Goal: Contribute content: Add original content to the website for others to see

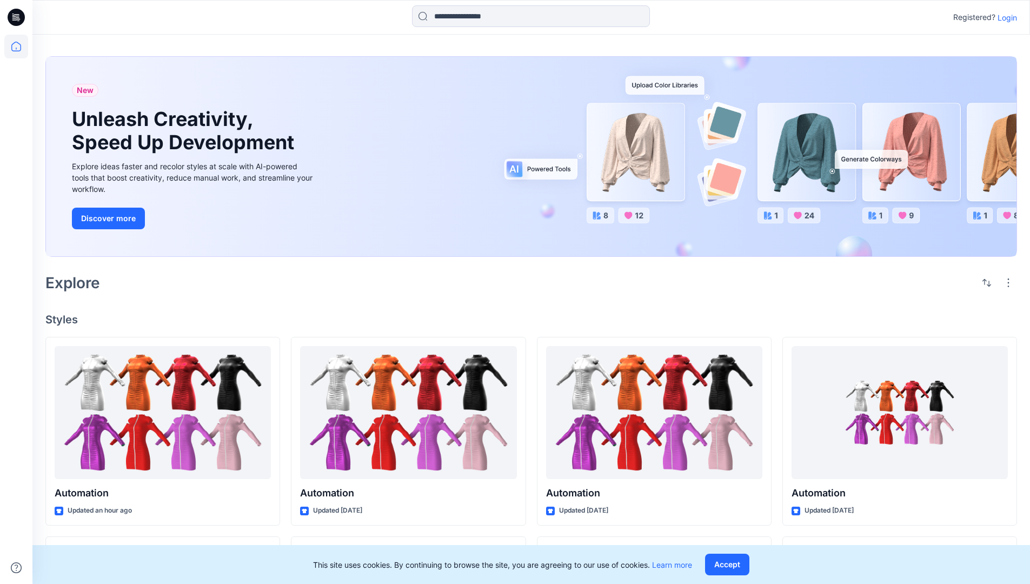
click at [1005, 17] on p "Login" at bounding box center [1007, 17] width 19 height 11
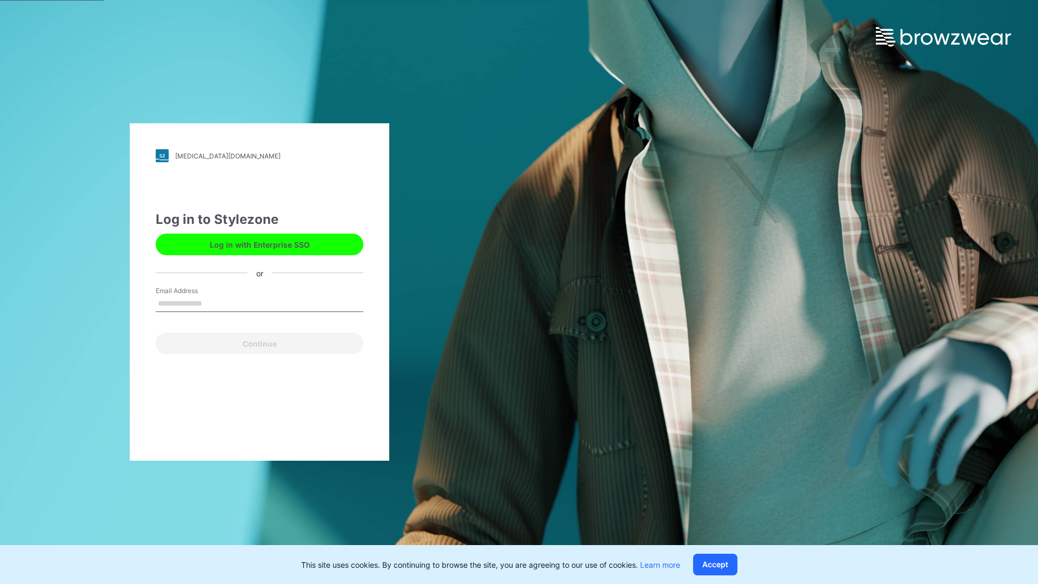
click at [214, 303] on input "Email Address" at bounding box center [260, 304] width 208 height 16
type input "**********"
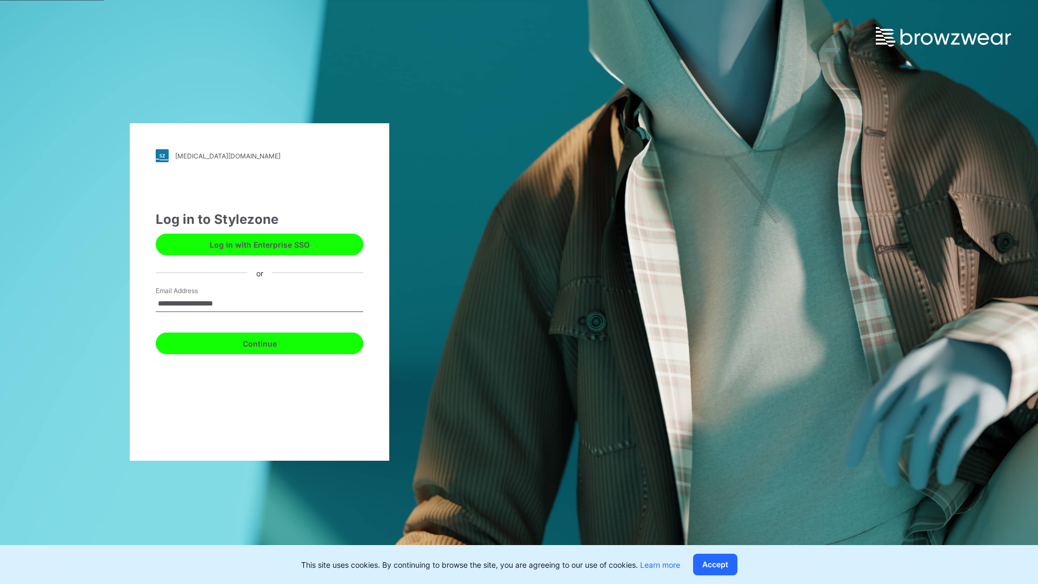
click at [271, 342] on button "Continue" at bounding box center [260, 344] width 208 height 22
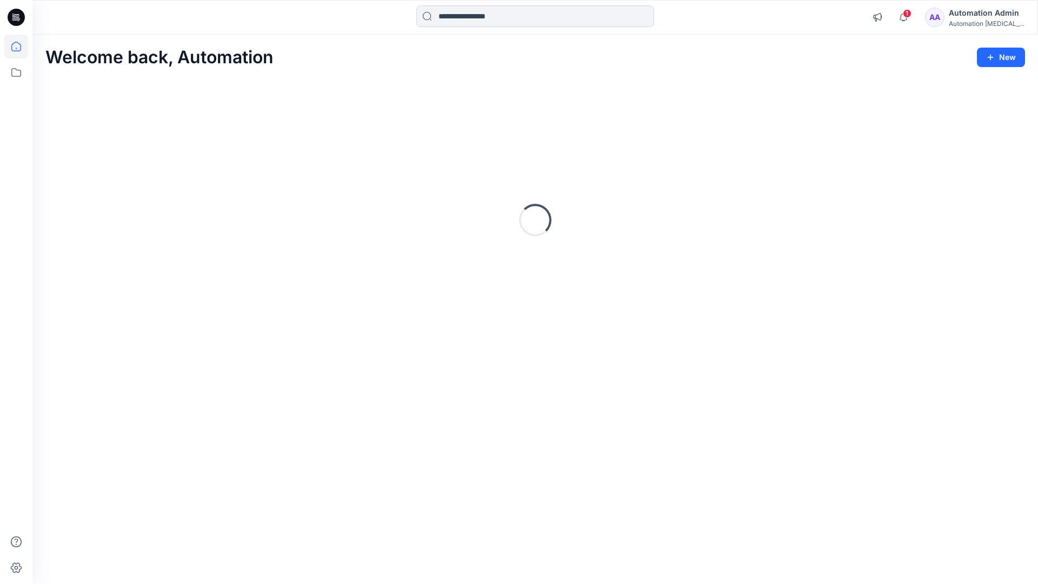
click at [21, 47] on icon at bounding box center [16, 47] width 10 height 10
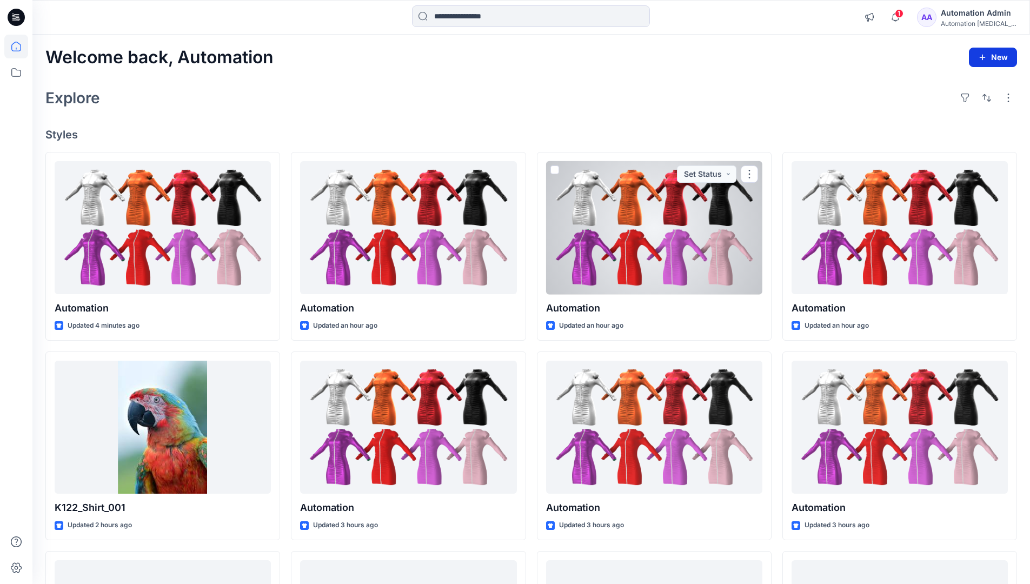
click at [984, 51] on button "New" at bounding box center [993, 57] width 48 height 19
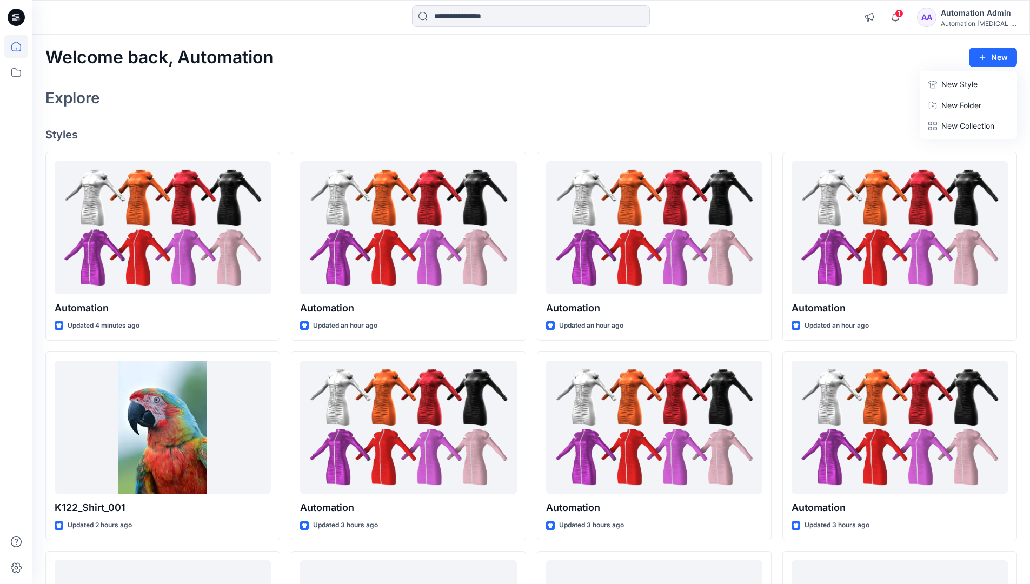
click at [958, 84] on p "New Style" at bounding box center [960, 84] width 36 height 13
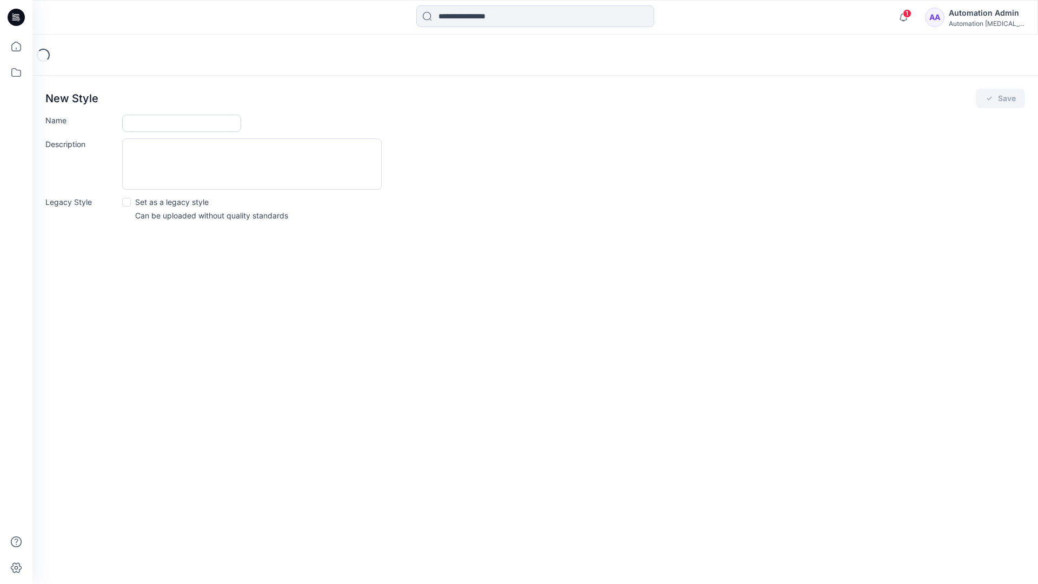
click at [140, 124] on input "Name" at bounding box center [181, 123] width 119 height 17
type input "**********"
click at [998, 100] on button "Save" at bounding box center [1000, 98] width 49 height 19
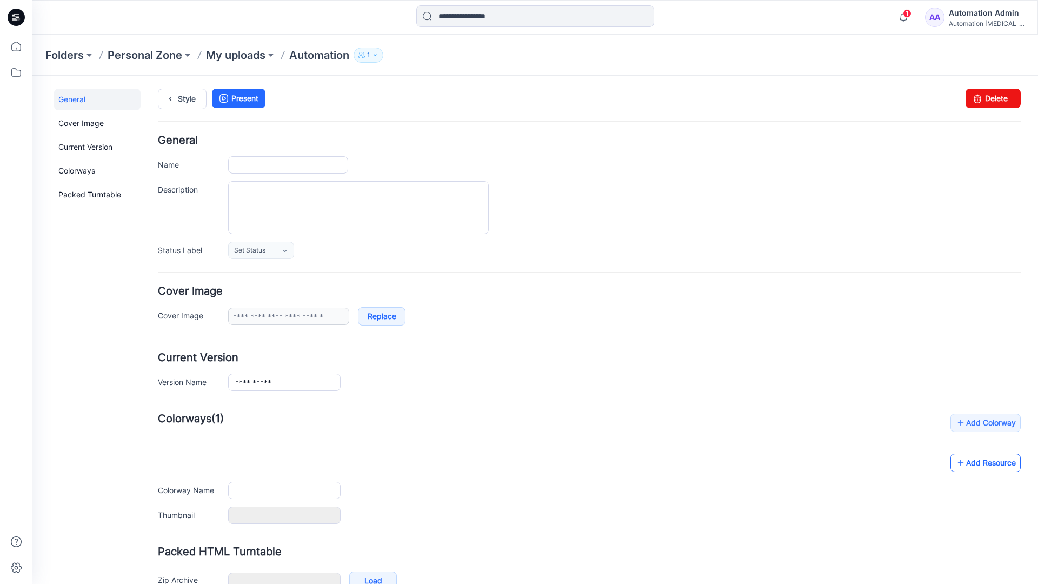
click at [995, 466] on link "Add Resource" at bounding box center [986, 463] width 70 height 18
type input "**********"
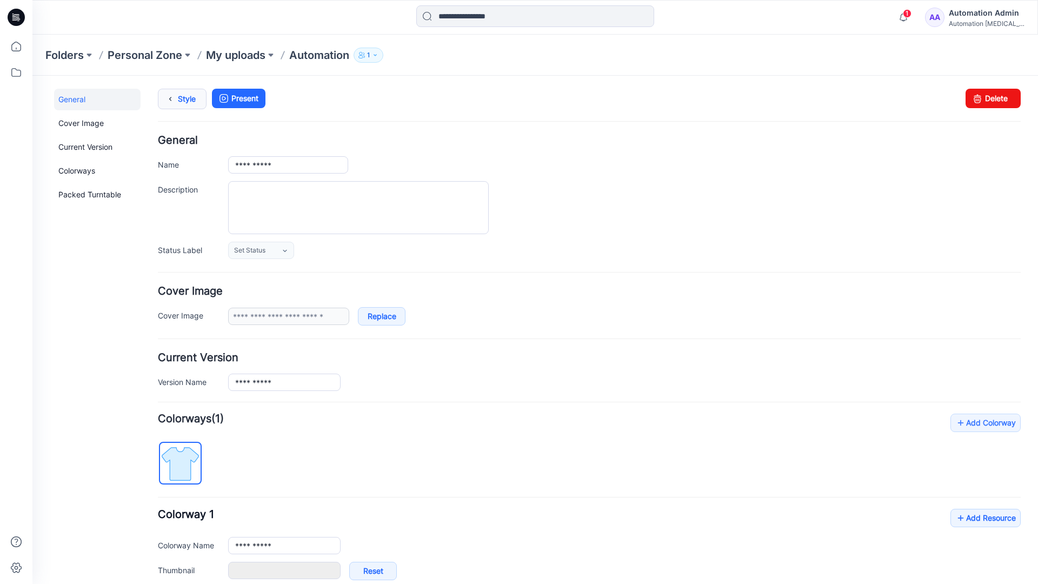
click at [183, 97] on link "Style" at bounding box center [182, 99] width 49 height 21
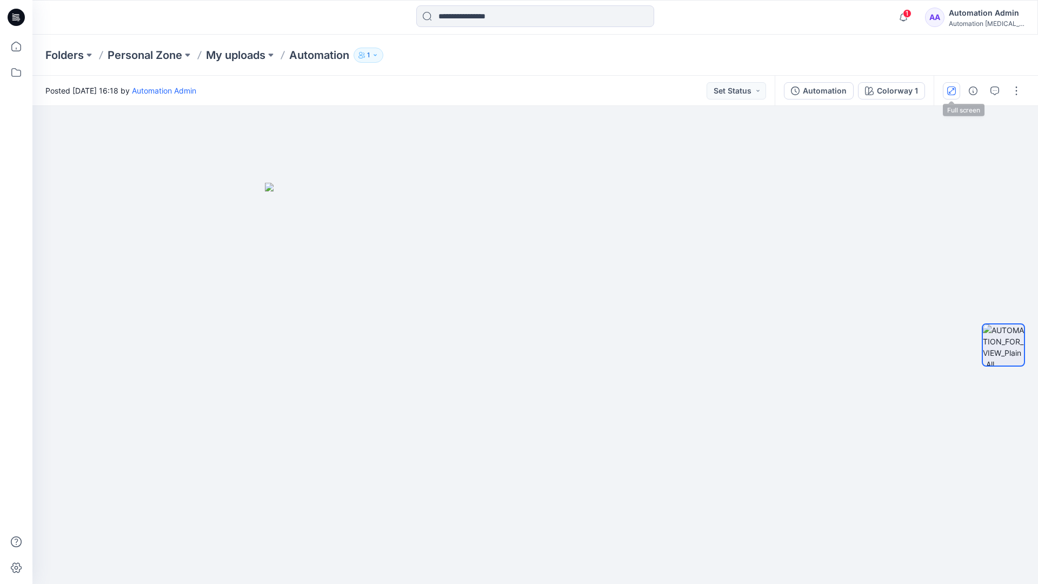
click at [953, 89] on icon "button" at bounding box center [951, 90] width 5 height 5
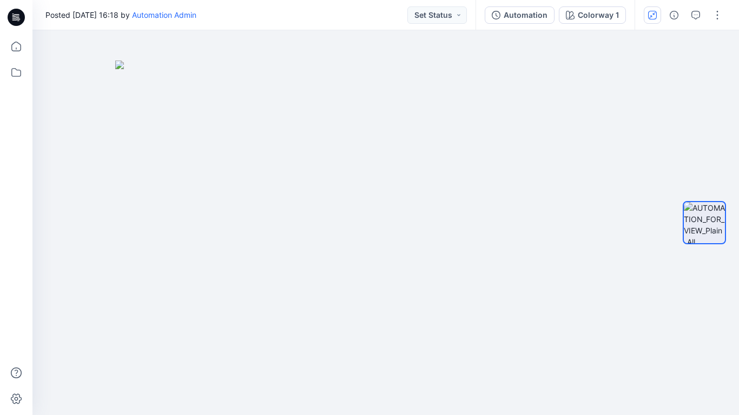
click at [651, 19] on button "button" at bounding box center [652, 14] width 17 height 17
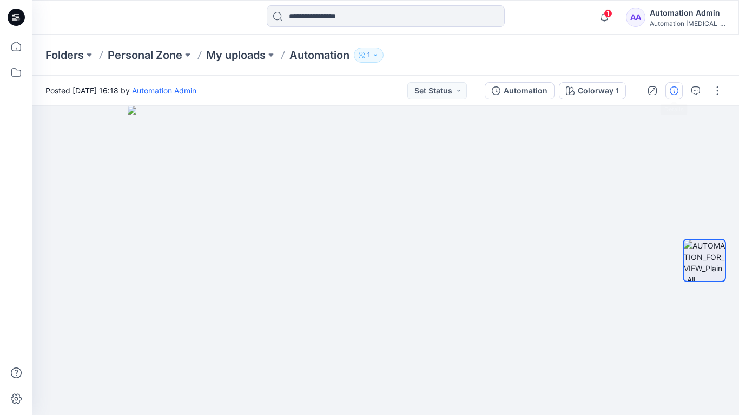
click at [672, 91] on icon "button" at bounding box center [674, 91] width 9 height 9
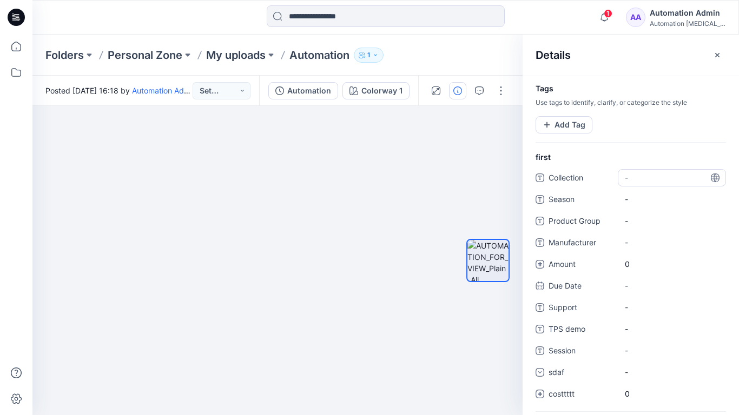
click at [637, 175] on span "-" at bounding box center [672, 177] width 94 height 11
type textarea "**********"
click at [491, 178] on div at bounding box center [487, 261] width 43 height 177
click at [658, 181] on span "dsfdsfsdfsdfsd" at bounding box center [672, 177] width 94 height 11
type textarea "*"
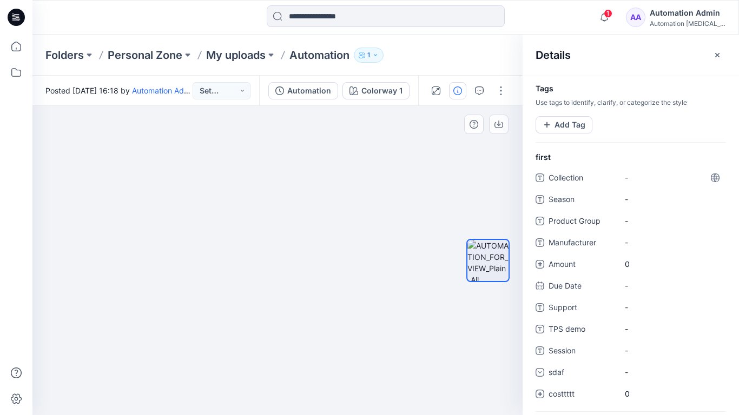
click at [462, 173] on div at bounding box center [487, 261] width 69 height 177
click at [565, 128] on button "Add Tag" at bounding box center [563, 124] width 57 height 17
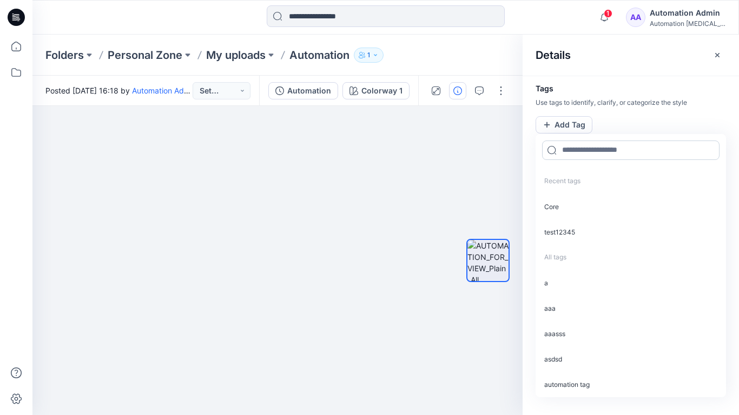
click at [579, 155] on input at bounding box center [630, 150] width 177 height 19
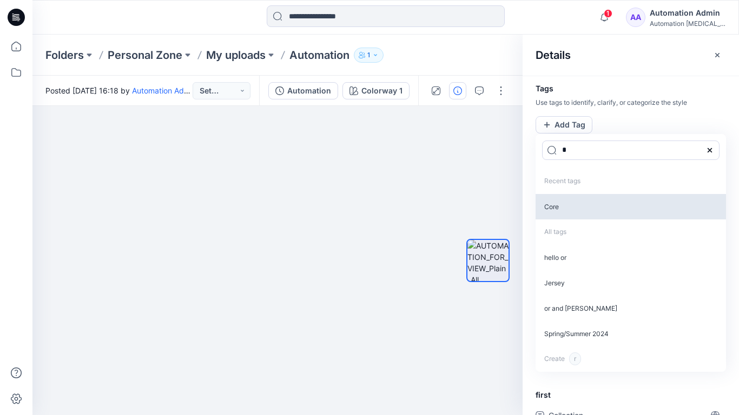
type input "*"
click at [561, 209] on p "Core" at bounding box center [630, 206] width 190 height 25
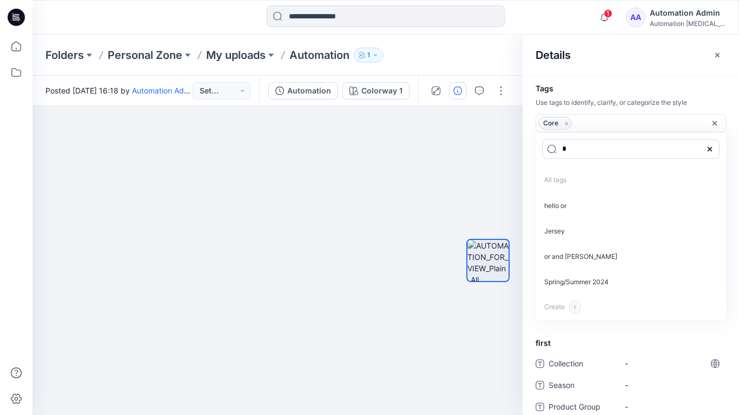
click at [566, 125] on icon "Remove tag" at bounding box center [566, 123] width 9 height 9
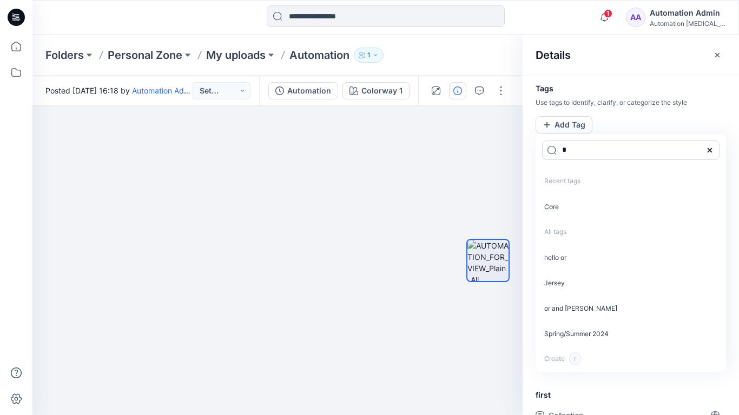
click at [712, 149] on icon at bounding box center [709, 150] width 9 height 9
click at [713, 57] on icon "button" at bounding box center [717, 55] width 9 height 9
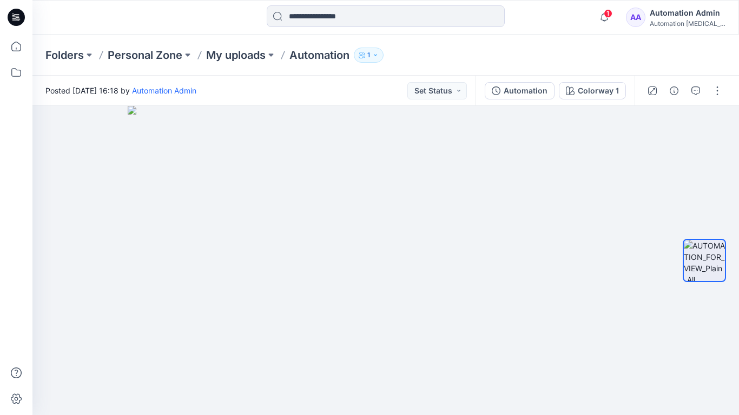
click at [668, 11] on div "Automation Admin" at bounding box center [687, 12] width 76 height 13
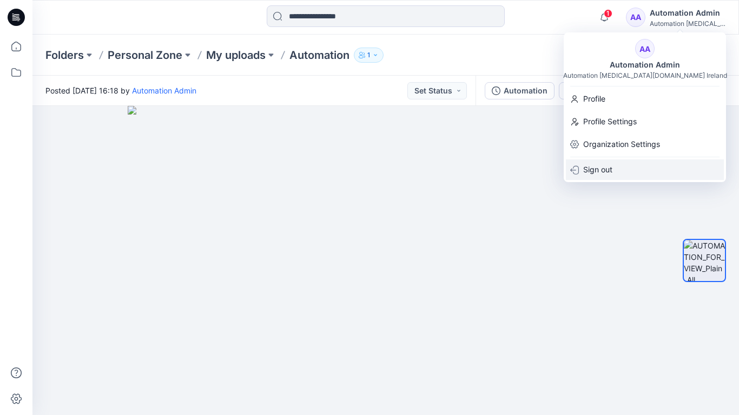
click at [601, 164] on p "Sign out" at bounding box center [597, 170] width 29 height 21
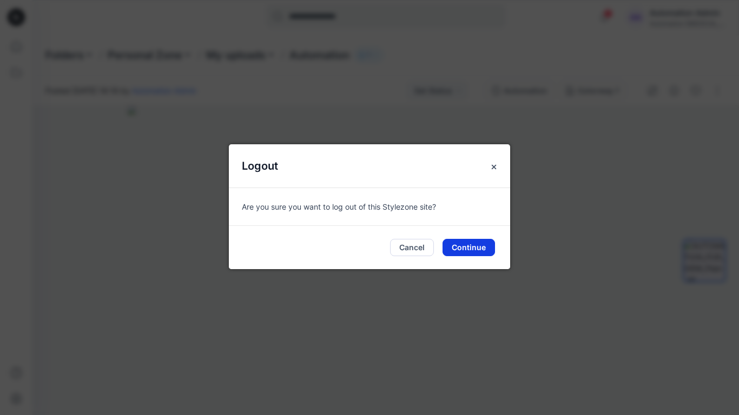
click at [467, 242] on button "Continue" at bounding box center [468, 247] width 52 height 17
